Goal: Transaction & Acquisition: Purchase product/service

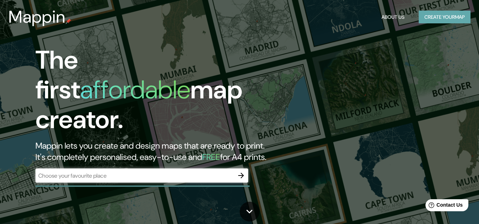
click at [425, 14] on button "Create your map" at bounding box center [445, 17] width 52 height 13
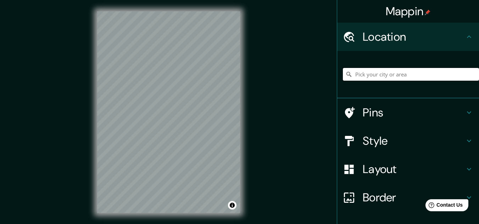
click at [355, 78] on input "Pick your city or area" at bounding box center [411, 74] width 136 height 13
click at [366, 76] on input "Pick your city or area" at bounding box center [411, 74] width 136 height 13
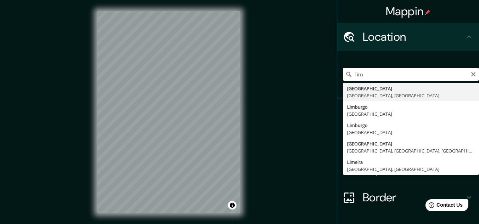
type input "Lima, Provincia de Lima, Perú"
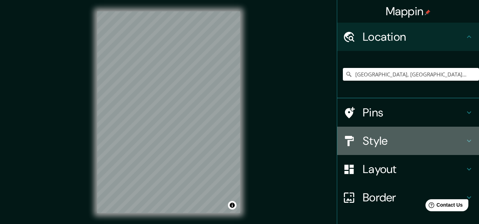
click at [384, 133] on div "Style" at bounding box center [408, 141] width 142 height 28
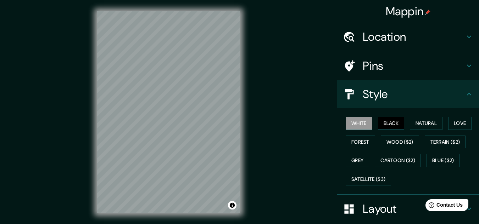
click at [381, 123] on button "Black" at bounding box center [391, 123] width 27 height 13
click at [436, 123] on button "Natural" at bounding box center [426, 123] width 33 height 13
click at [391, 124] on button "Black" at bounding box center [391, 123] width 27 height 13
click at [350, 120] on button "White" at bounding box center [359, 123] width 27 height 13
click at [378, 122] on button "Black" at bounding box center [391, 123] width 27 height 13
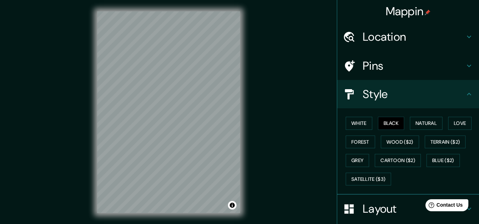
click at [371, 68] on h4 "Pins" at bounding box center [414, 66] width 102 height 14
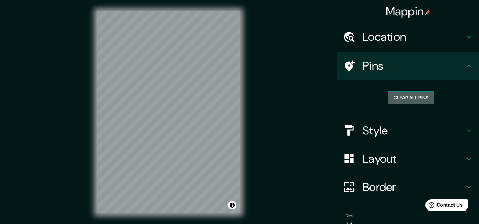
click at [396, 94] on button "Clear all pins" at bounding box center [411, 97] width 46 height 13
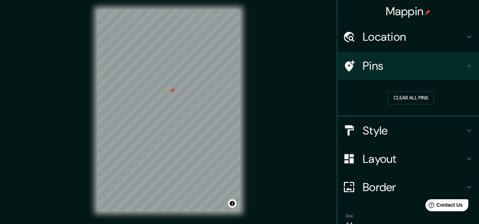
scroll to position [12, 0]
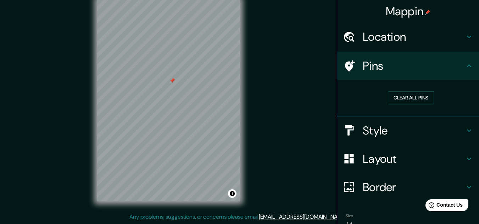
click at [172, 79] on div at bounding box center [172, 81] width 6 height 6
click at [178, 91] on div at bounding box center [176, 92] width 6 height 6
click at [373, 161] on h4 "Layout" at bounding box center [414, 159] width 102 height 14
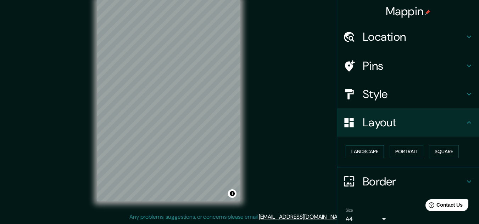
click at [359, 151] on button "Landscape" at bounding box center [365, 151] width 38 height 13
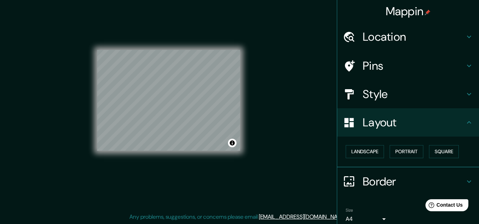
click at [222, 155] on div "© Mapbox © OpenStreetMap Improve this map" at bounding box center [168, 101] width 143 height 202
click at [438, 151] on button "Square" at bounding box center [444, 151] width 30 height 13
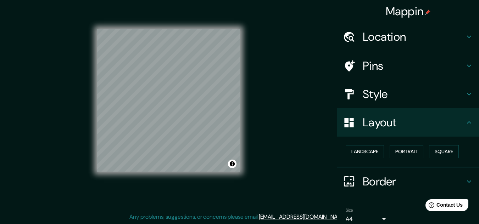
click at [244, 100] on div "© Mapbox © OpenStreetMap Improve this map" at bounding box center [169, 100] width 166 height 225
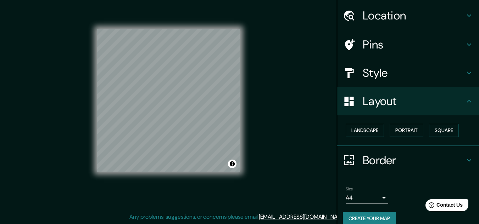
scroll to position [30, 0]
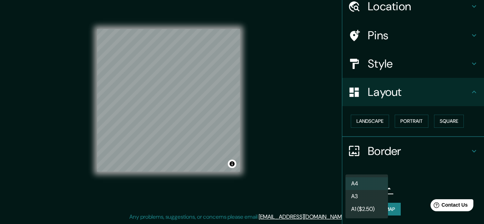
click at [358, 190] on body "Mappin Location Lima, Provincia de Lima, Perú Pins Style Layout Landscape Portr…" at bounding box center [242, 100] width 484 height 224
click at [356, 193] on li "A3" at bounding box center [367, 196] width 43 height 13
type input "a4"
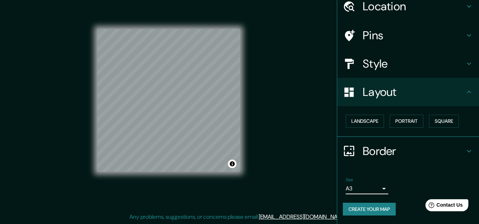
click at [372, 209] on button "Create your map" at bounding box center [369, 209] width 53 height 13
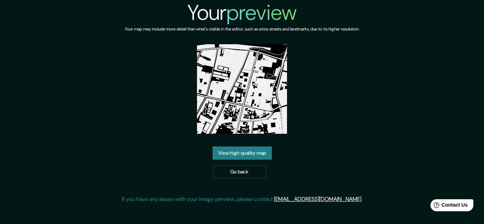
click at [230, 152] on link "View high quality map" at bounding box center [242, 153] width 59 height 13
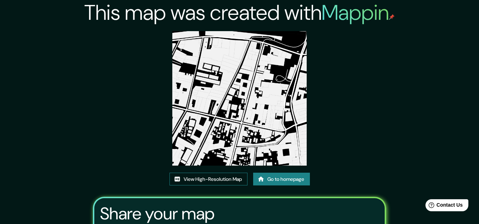
click at [188, 178] on link "View High-Resolution Map" at bounding box center [208, 179] width 78 height 13
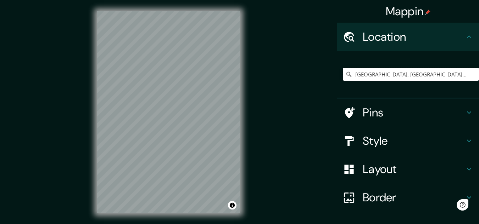
click at [414, 80] on input "[GEOGRAPHIC_DATA], [GEOGRAPHIC_DATA], [GEOGRAPHIC_DATA]" at bounding box center [411, 74] width 136 height 13
click at [414, 78] on input "Lima, Provincia de Lima, Perú" at bounding box center [411, 74] width 136 height 13
drag, startPoint x: 424, startPoint y: 74, endPoint x: 326, endPoint y: 80, distance: 98.8
click at [326, 80] on div "Mappin Location Lima, Provincia de Lima, Perú Pins Style Layout Border Choose a…" at bounding box center [239, 118] width 479 height 236
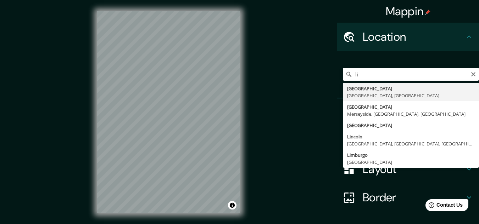
type input "Lima, Provincia de Lima, Perú"
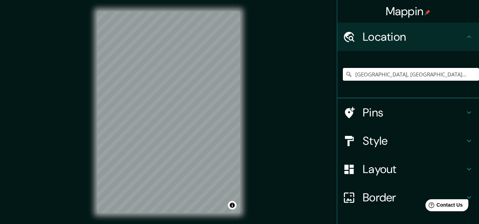
click at [381, 140] on h4 "Style" at bounding box center [414, 141] width 102 height 14
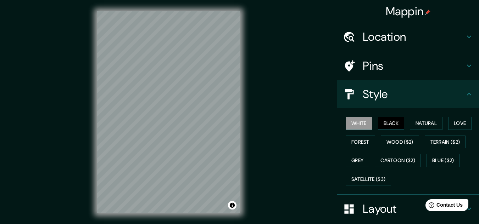
click at [389, 126] on button "Black" at bounding box center [391, 123] width 27 height 13
click at [386, 210] on h4 "Layout" at bounding box center [414, 209] width 102 height 14
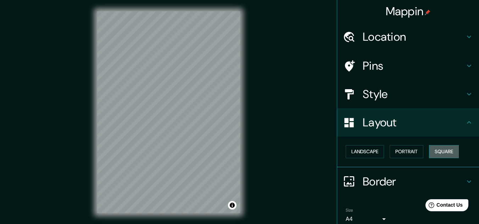
click at [433, 152] on button "Square" at bounding box center [444, 151] width 30 height 13
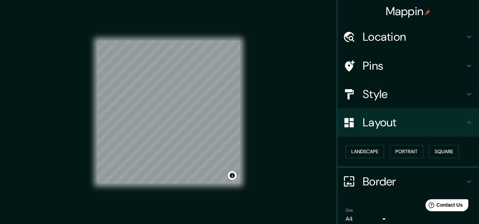
click at [185, 212] on div "© Mapbox © OpenStreetMap Improve this map" at bounding box center [168, 112] width 143 height 202
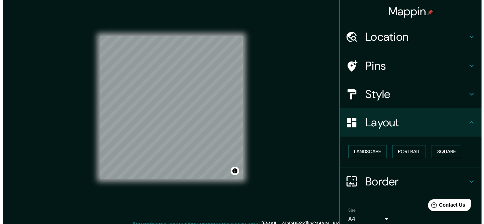
scroll to position [12, 0]
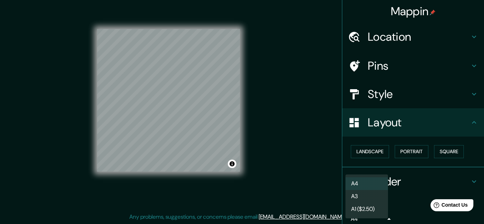
click at [375, 213] on body "Mappin Location Lima, Provincia de Lima, Perú Pins Style Layout Landscape Portr…" at bounding box center [242, 100] width 484 height 224
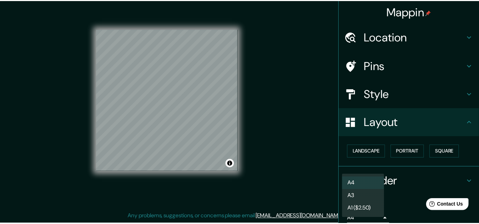
scroll to position [1, 0]
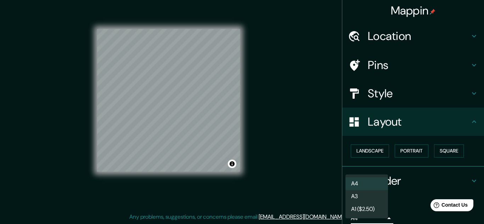
click at [367, 192] on li "A3" at bounding box center [367, 196] width 43 height 13
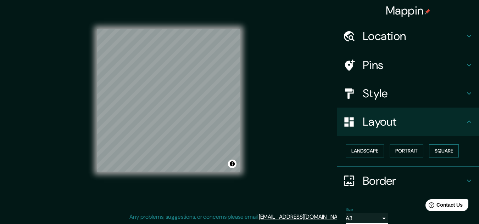
scroll to position [30, 0]
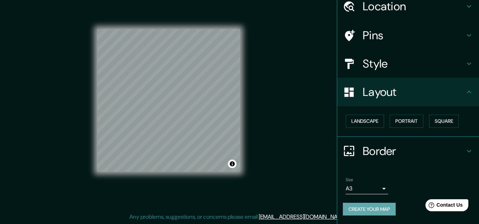
click at [379, 208] on button "Create your map" at bounding box center [369, 209] width 53 height 13
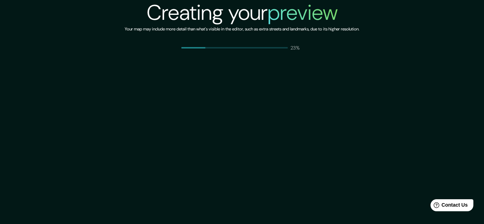
drag, startPoint x: 232, startPoint y: 97, endPoint x: 215, endPoint y: 102, distance: 16.9
click at [215, 102] on div "Creating your preview Your map may include more detail than what's visible in t…" at bounding box center [242, 112] width 484 height 224
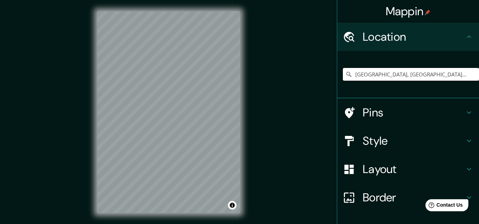
click at [431, 71] on input "[GEOGRAPHIC_DATA], [GEOGRAPHIC_DATA], [GEOGRAPHIC_DATA]" at bounding box center [411, 74] width 136 height 13
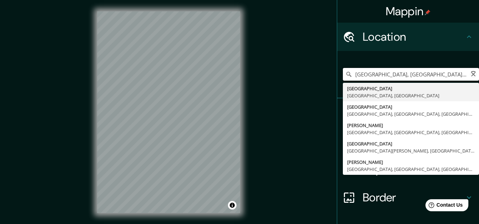
type input "[GEOGRAPHIC_DATA], [GEOGRAPHIC_DATA], [GEOGRAPHIC_DATA]"
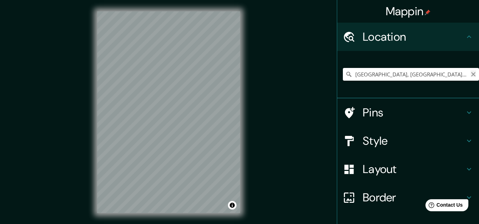
click at [471, 73] on icon "Clear" at bounding box center [473, 74] width 4 height 4
click at [405, 137] on h4 "Style" at bounding box center [414, 141] width 102 height 14
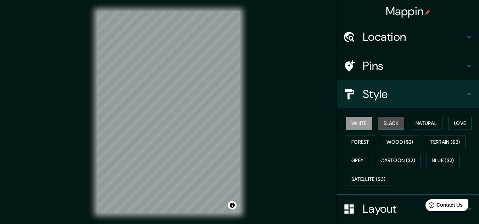
click at [387, 122] on button "Black" at bounding box center [391, 123] width 27 height 13
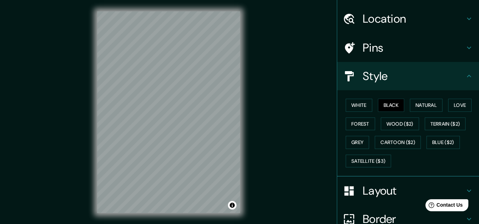
scroll to position [35, 0]
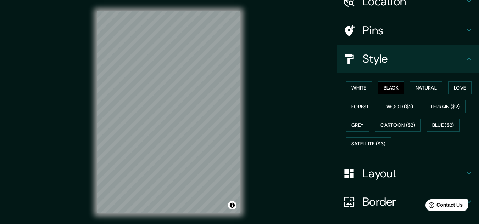
click at [404, 174] on h4 "Layout" at bounding box center [414, 174] width 102 height 14
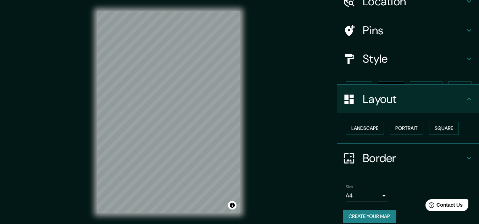
scroll to position [30, 0]
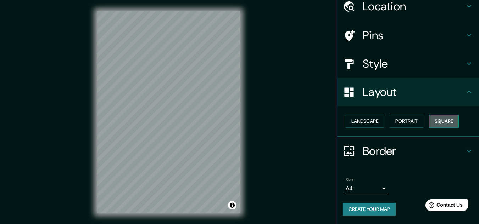
click at [436, 126] on button "Square" at bounding box center [444, 121] width 30 height 13
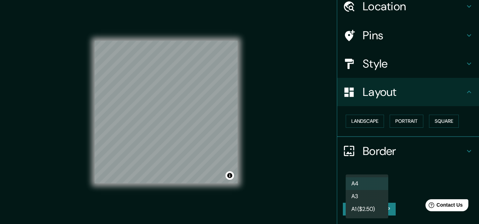
click at [376, 186] on body "Mappin Location Lima Provincia de Lima, Perú Lima Lima, Provincia de Lima, Perú…" at bounding box center [239, 112] width 479 height 224
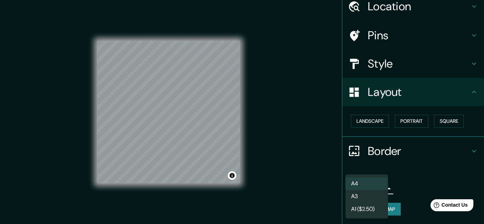
click at [362, 196] on li "A3" at bounding box center [367, 196] width 43 height 13
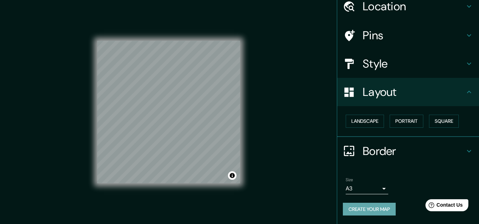
click at [364, 211] on button "Create your map" at bounding box center [369, 209] width 53 height 13
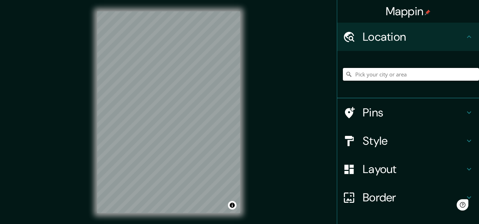
click at [387, 73] on input "Pick your city or area" at bounding box center [411, 74] width 136 height 13
click at [403, 71] on input "Pick your city or area" at bounding box center [411, 74] width 136 height 13
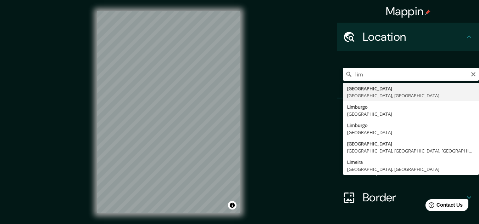
type input "[GEOGRAPHIC_DATA], [GEOGRAPHIC_DATA], [GEOGRAPHIC_DATA]"
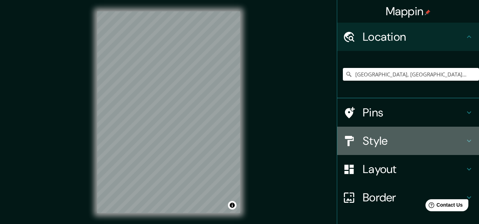
click at [379, 143] on h4 "Style" at bounding box center [414, 141] width 102 height 14
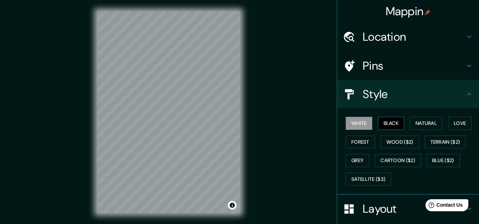
click at [393, 118] on button "Black" at bounding box center [391, 123] width 27 height 13
click at [401, 206] on h4 "Layout" at bounding box center [414, 209] width 102 height 14
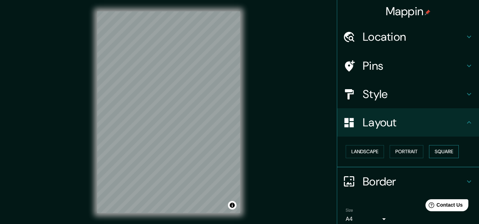
click at [441, 153] on button "Square" at bounding box center [444, 151] width 30 height 13
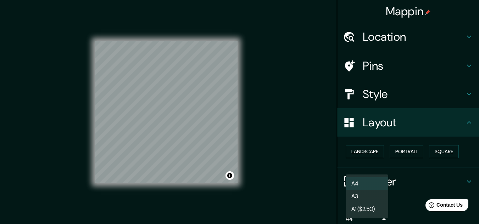
click at [369, 218] on body "Mappin Location Lima, Provincia de Lima, Perú Pins Style Layout Landscape Portr…" at bounding box center [239, 112] width 479 height 224
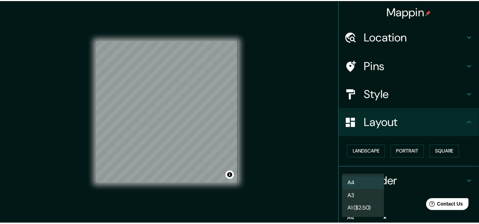
scroll to position [1, 0]
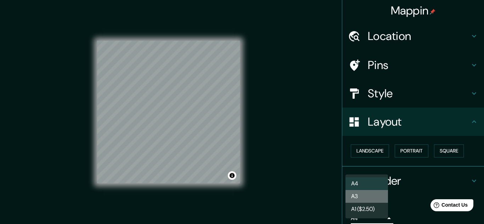
click at [368, 196] on li "A3" at bounding box center [367, 196] width 43 height 13
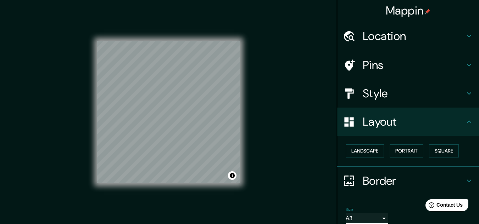
scroll to position [30, 0]
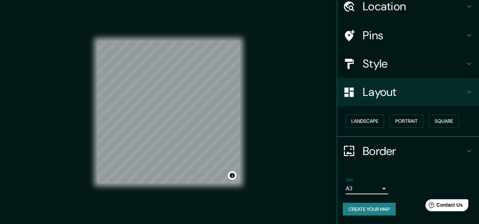
click at [378, 211] on button "Create your map" at bounding box center [369, 209] width 53 height 13
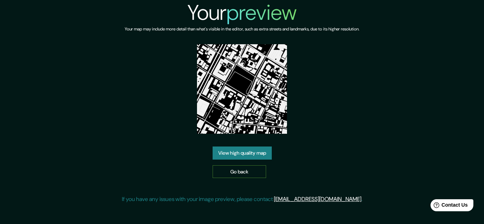
click at [245, 168] on link "Go back" at bounding box center [240, 172] width 54 height 13
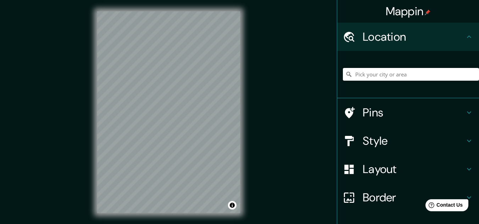
click at [411, 77] on input "Pick your city or area" at bounding box center [411, 74] width 136 height 13
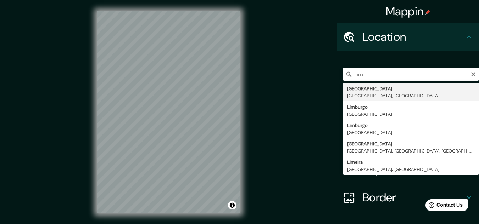
type input "[GEOGRAPHIC_DATA], [GEOGRAPHIC_DATA], [GEOGRAPHIC_DATA]"
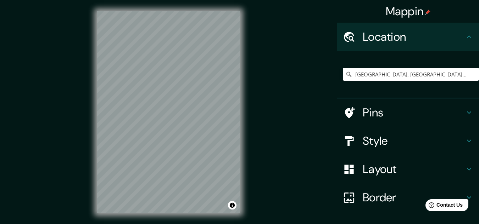
click at [383, 117] on h4 "Pins" at bounding box center [414, 113] width 102 height 14
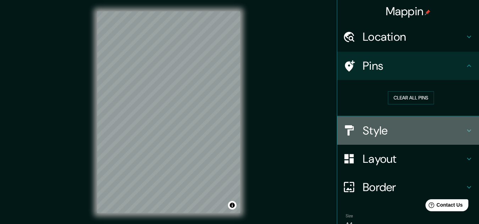
click at [373, 139] on div "Style" at bounding box center [408, 131] width 142 height 28
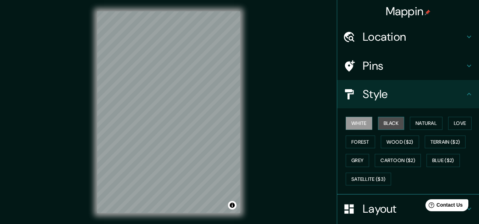
click at [391, 125] on button "Black" at bounding box center [391, 123] width 27 height 13
